Goal: Navigation & Orientation: Find specific page/section

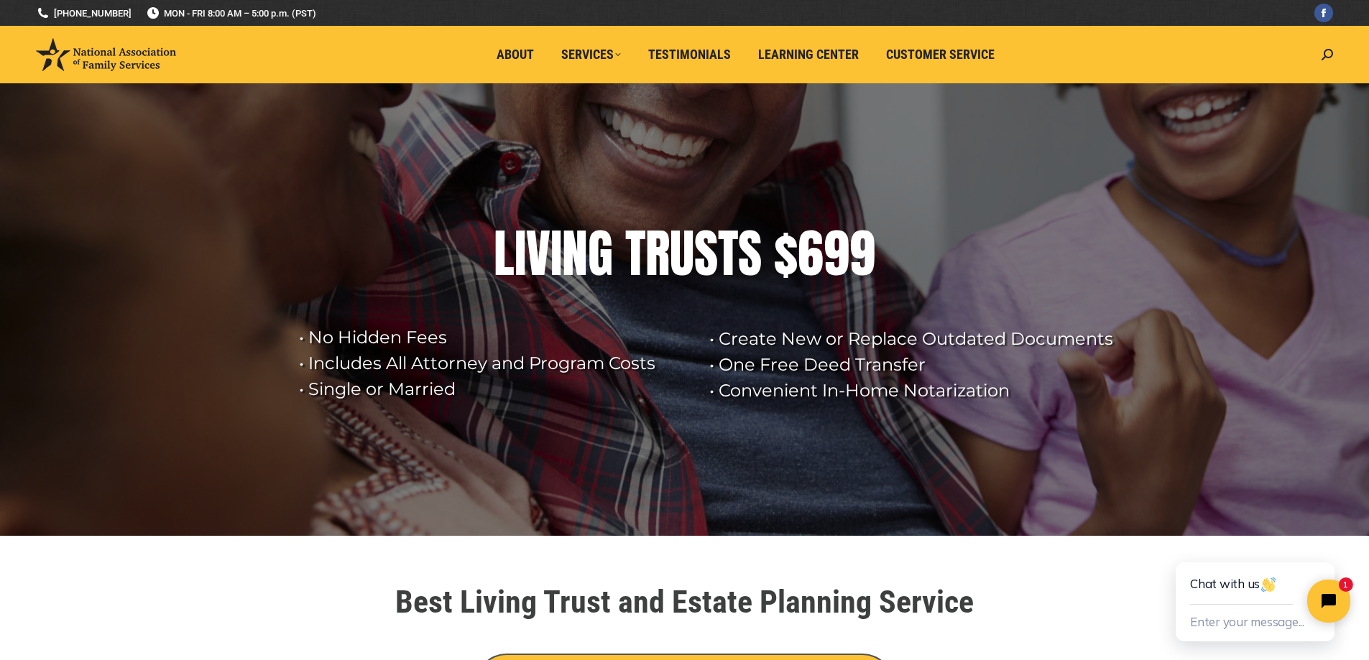
click at [1108, 597] on section "Best Living Trust and Estate Planning Service CLICK HERE TO WATCH OUR FREE EDUC…" at bounding box center [685, 651] width 862 height 145
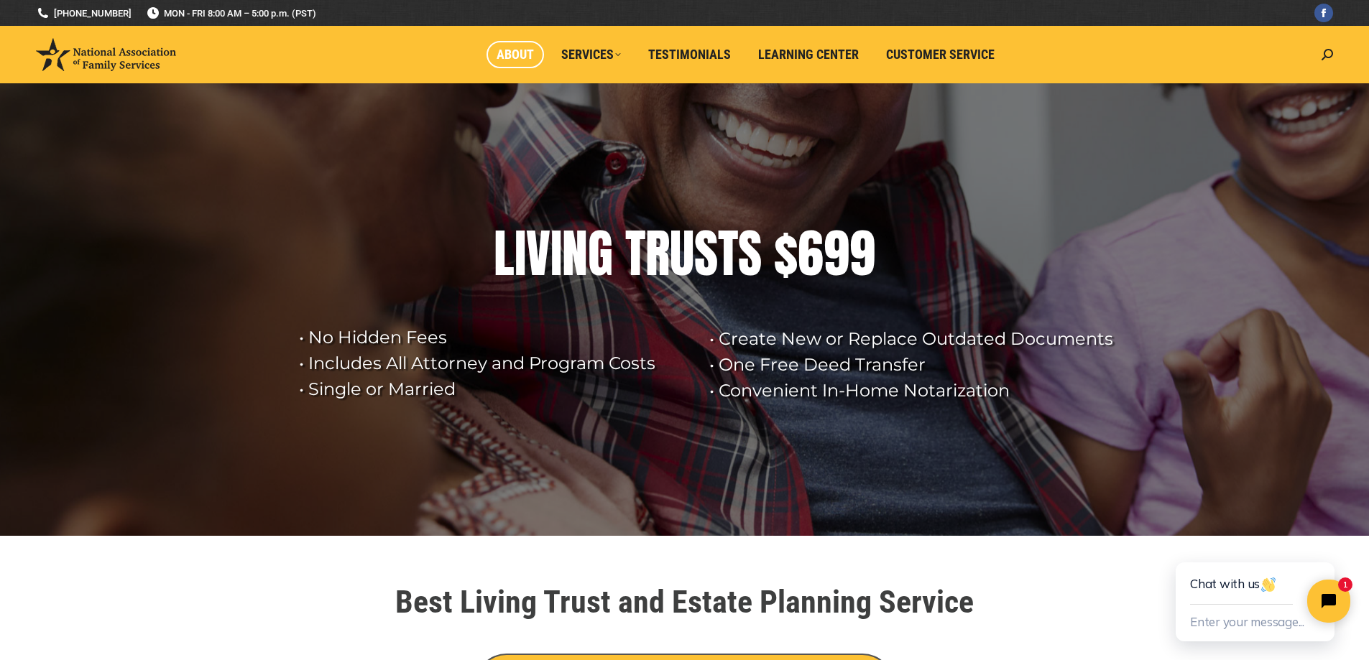
click at [511, 55] on span "About" at bounding box center [514, 55] width 37 height 16
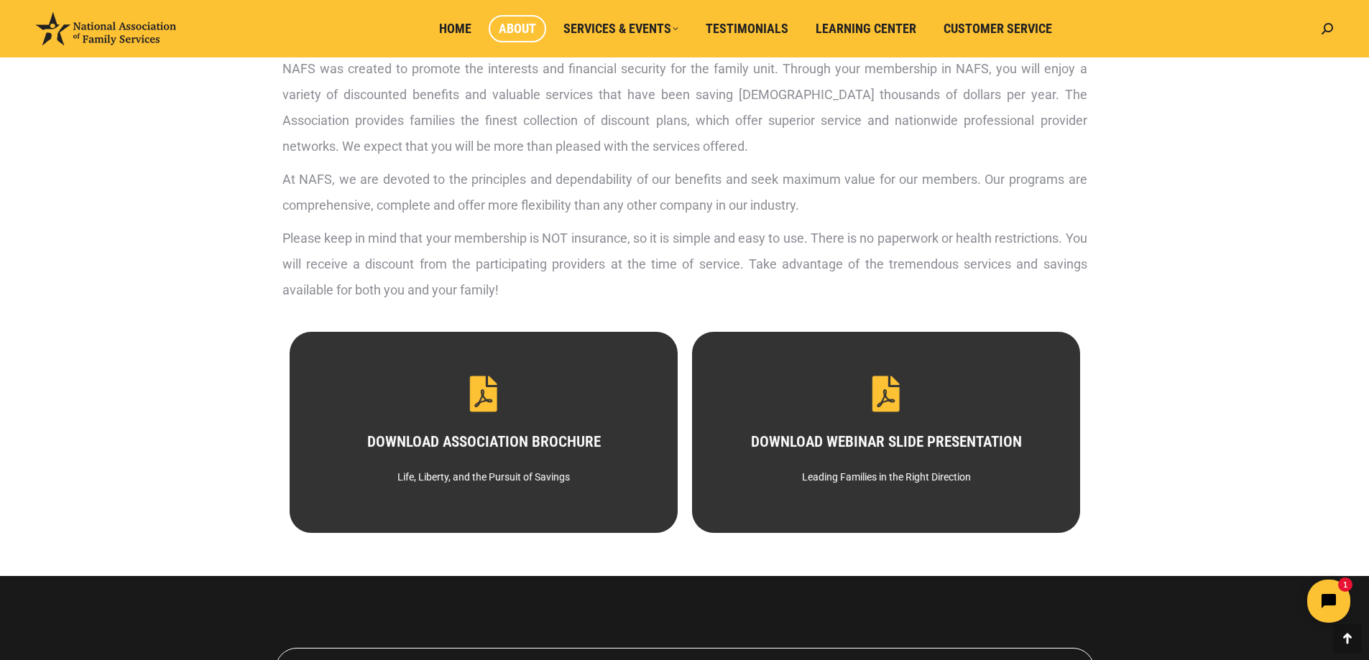
scroll to position [359, 0]
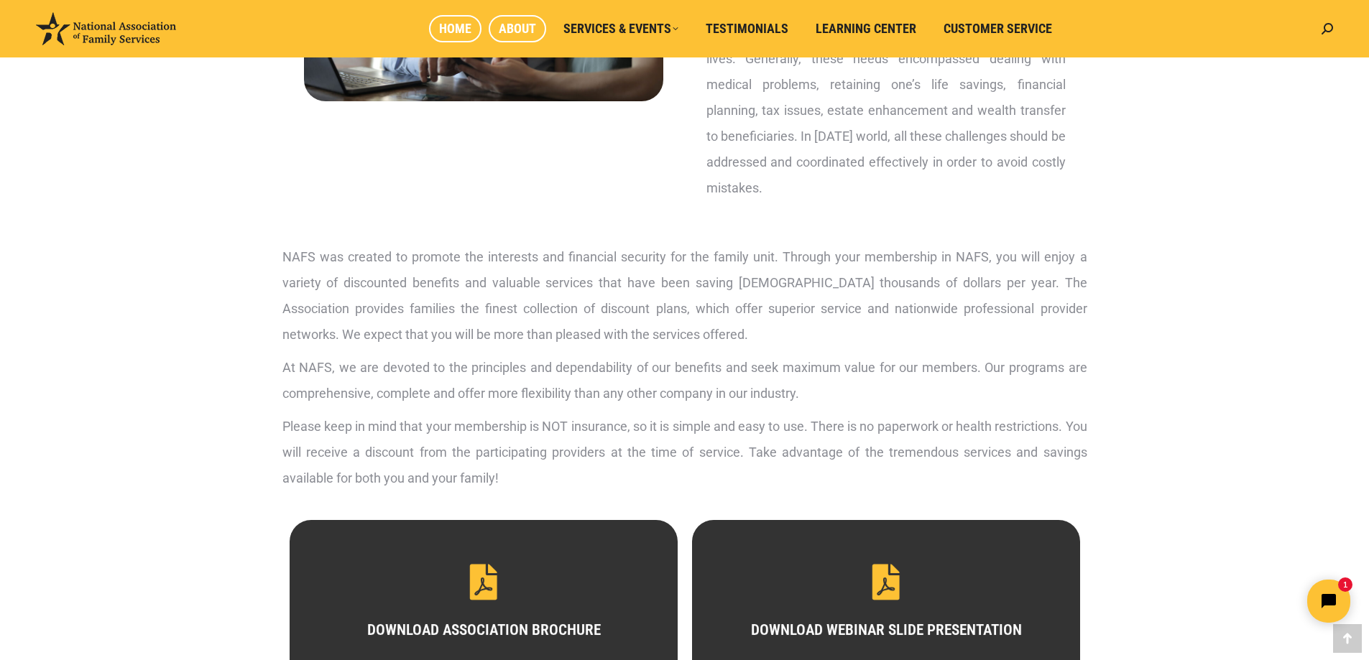
click at [462, 32] on span "Home" at bounding box center [455, 29] width 32 height 16
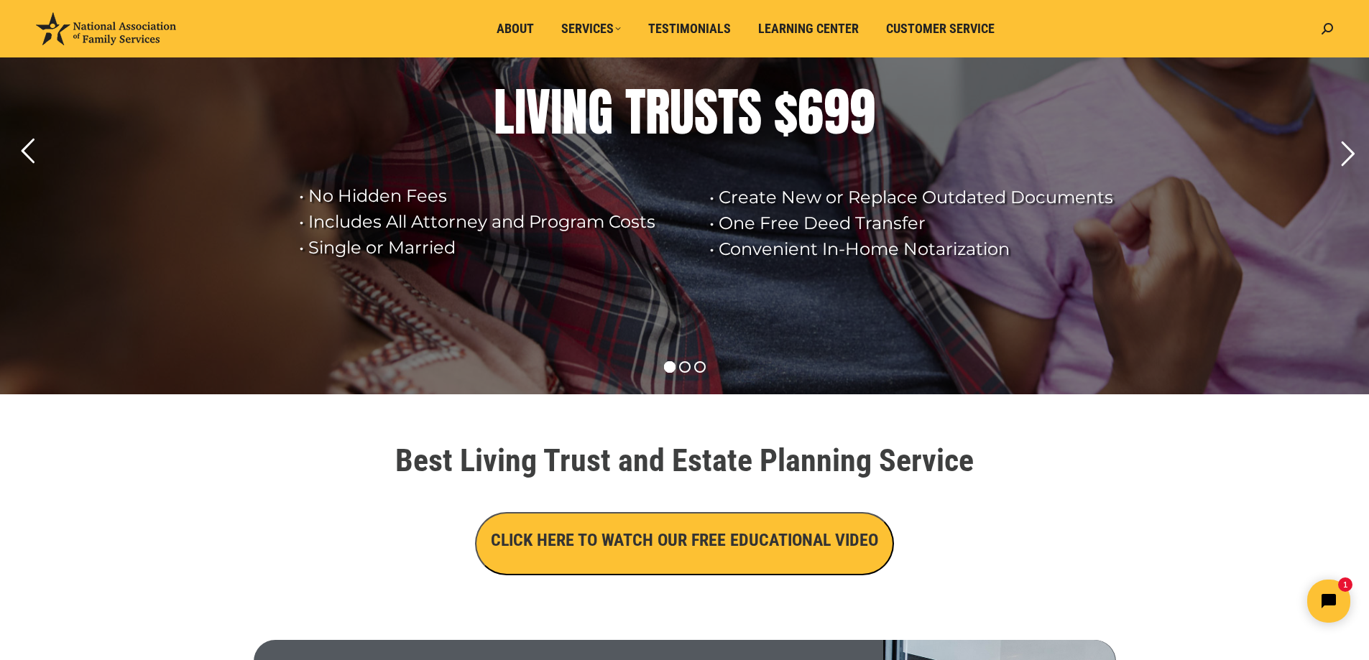
scroll to position [144, 0]
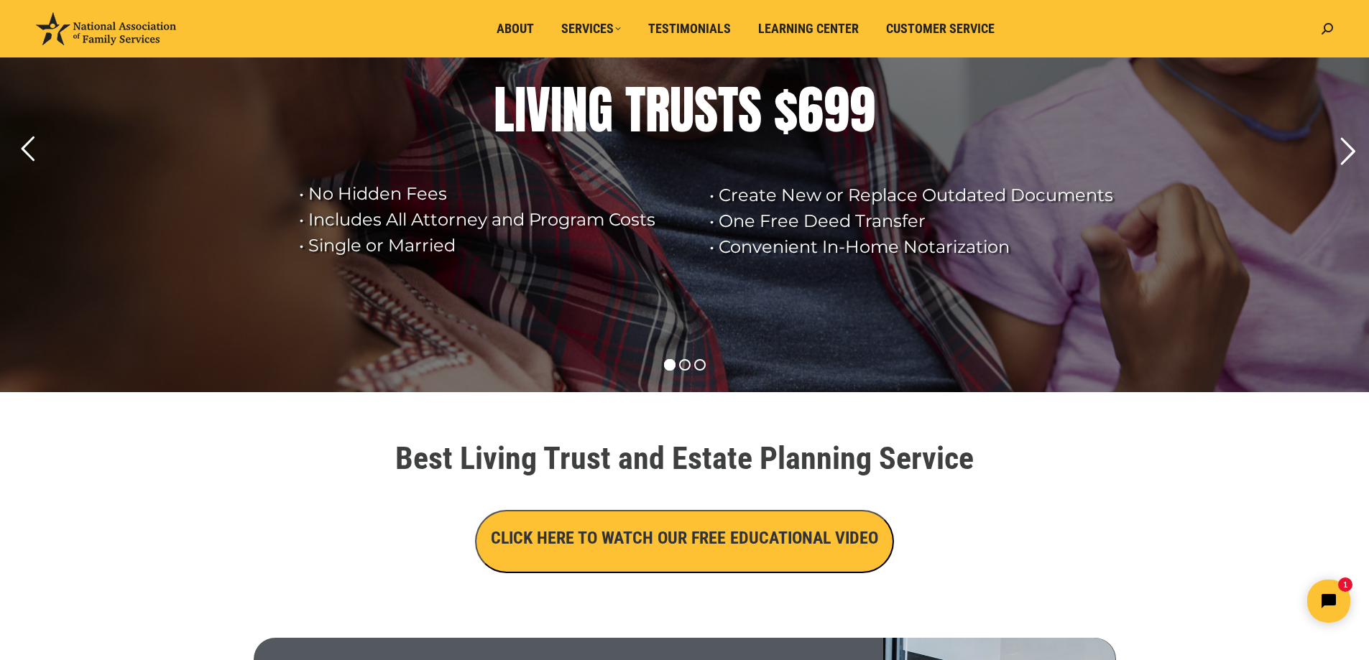
click at [1346, 145] on rs-arrow at bounding box center [1347, 152] width 36 height 36
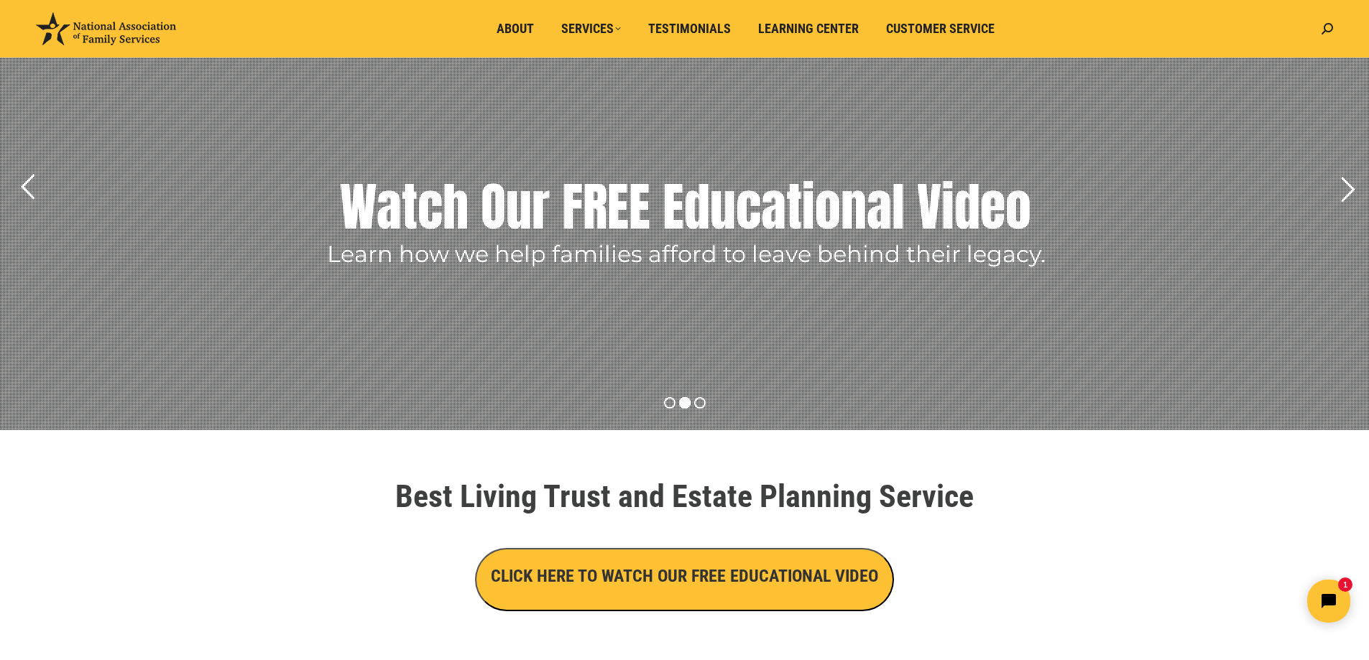
scroll to position [72, 0]
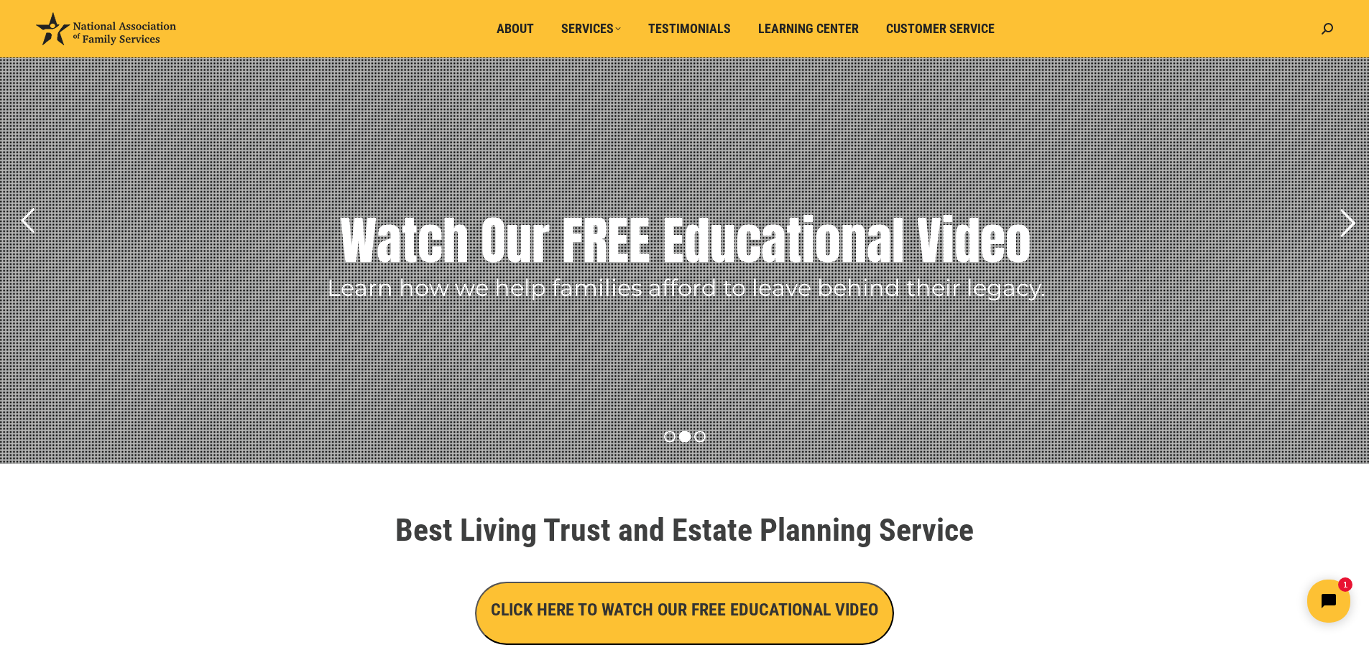
click at [1346, 216] on rs-arrow at bounding box center [1347, 223] width 36 height 36
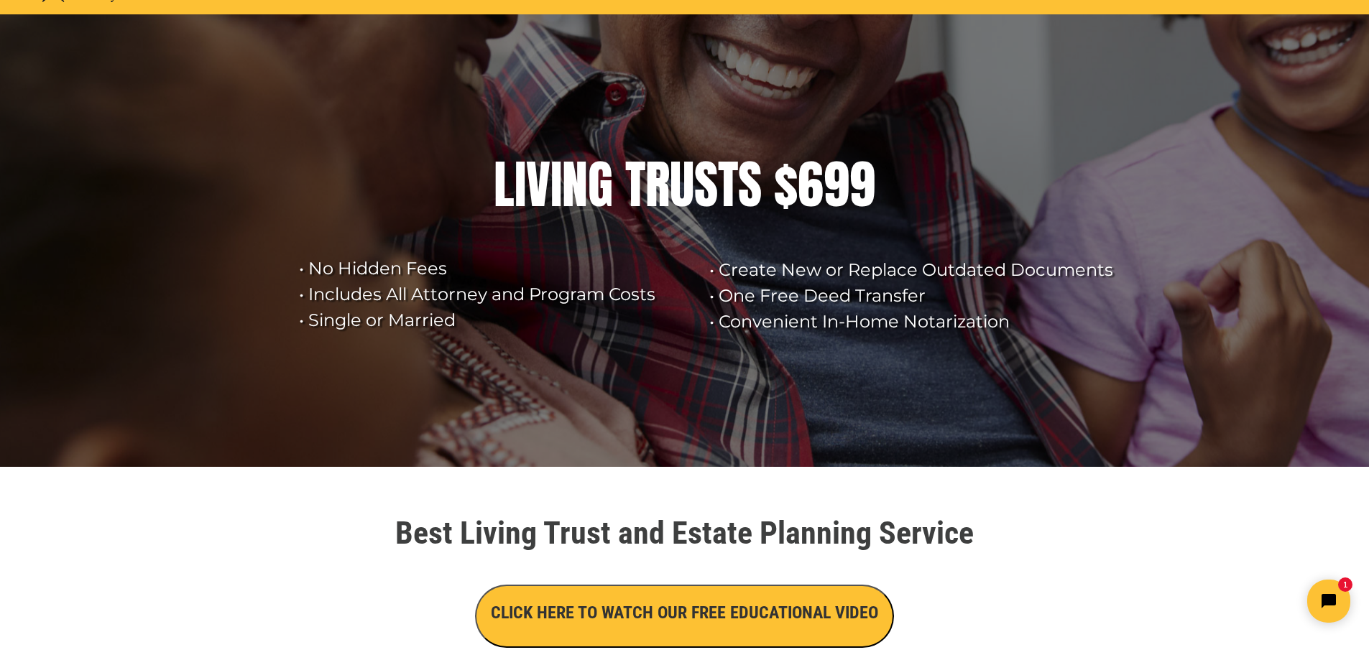
scroll to position [0, 0]
